Goal: Task Accomplishment & Management: Use online tool/utility

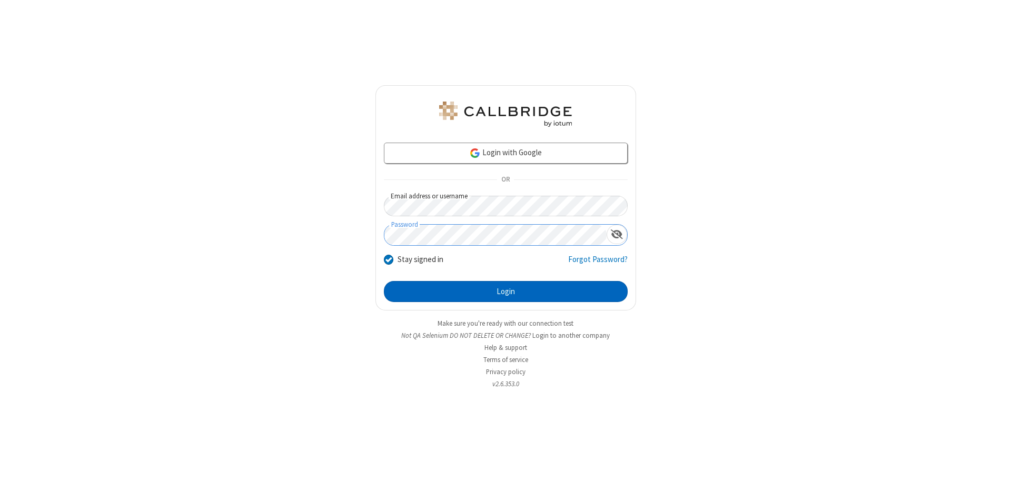
click at [505, 292] on button "Login" at bounding box center [506, 291] width 244 height 21
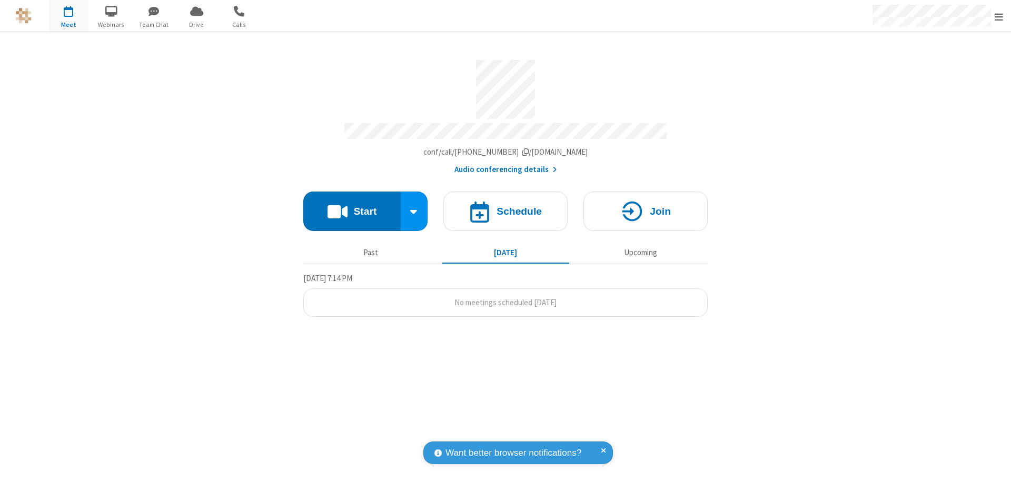
click at [352, 206] on button "Start" at bounding box center [351, 211] width 97 height 39
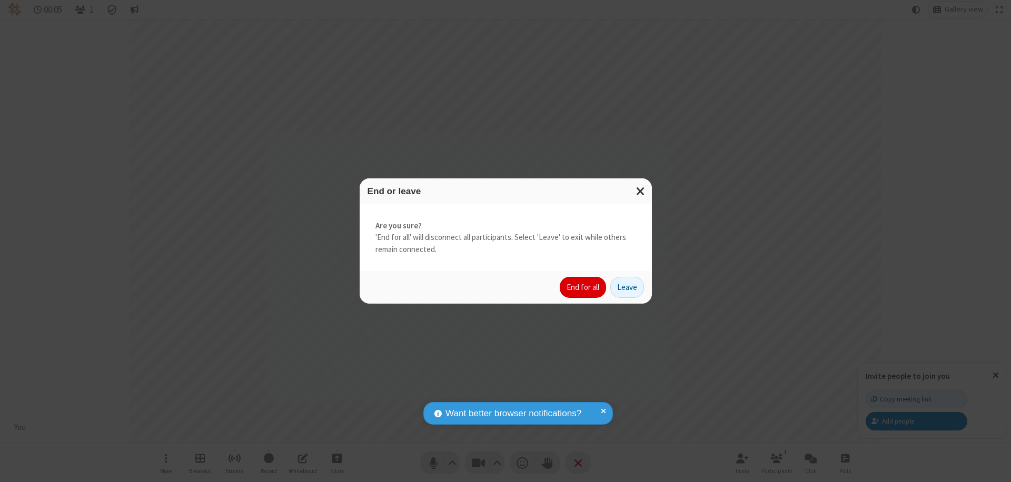
click at [583, 287] on button "End for all" at bounding box center [583, 287] width 46 height 21
